Goal: Task Accomplishment & Management: Use online tool/utility

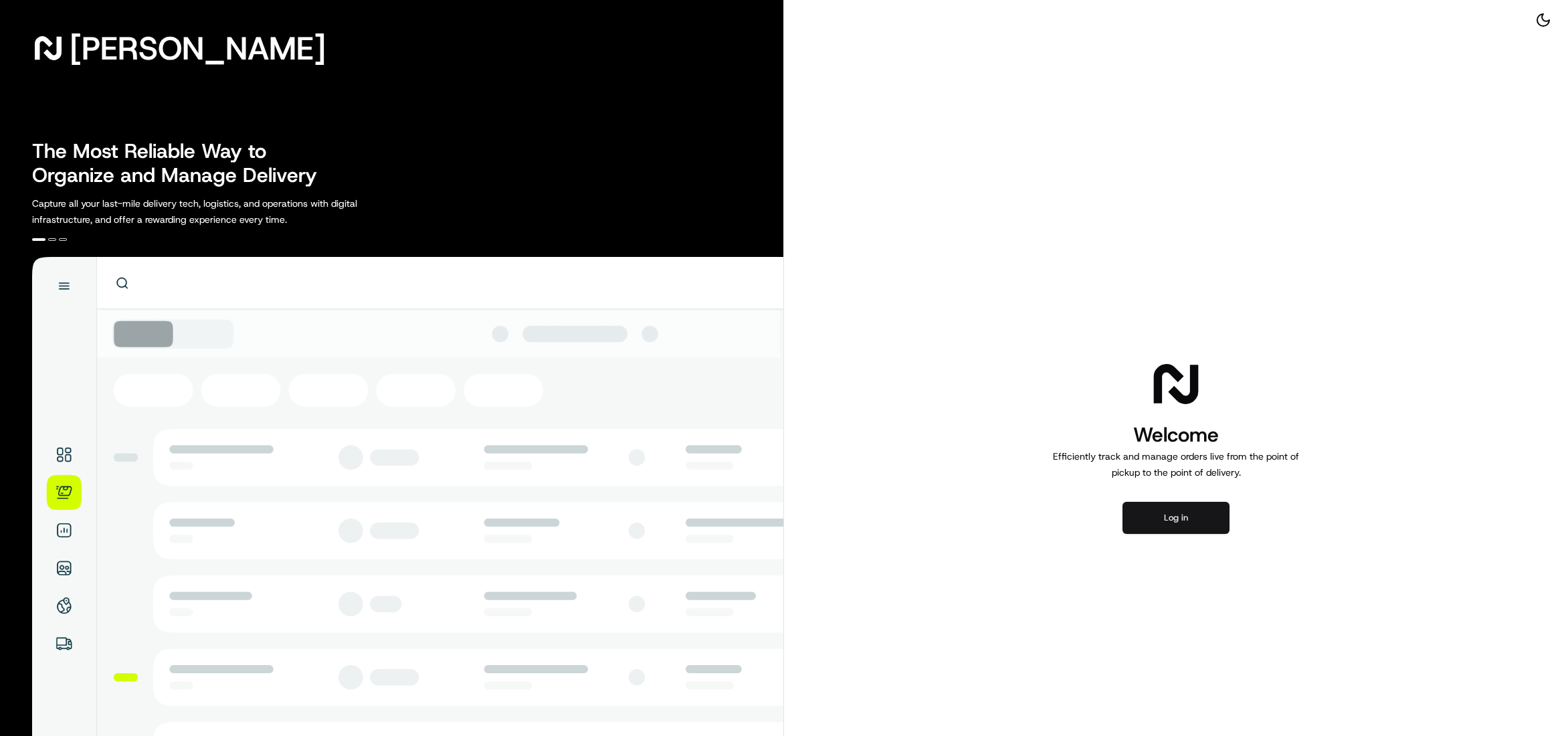
click at [1184, 523] on button "Log in" at bounding box center [1176, 518] width 107 height 32
